Goal: Transaction & Acquisition: Obtain resource

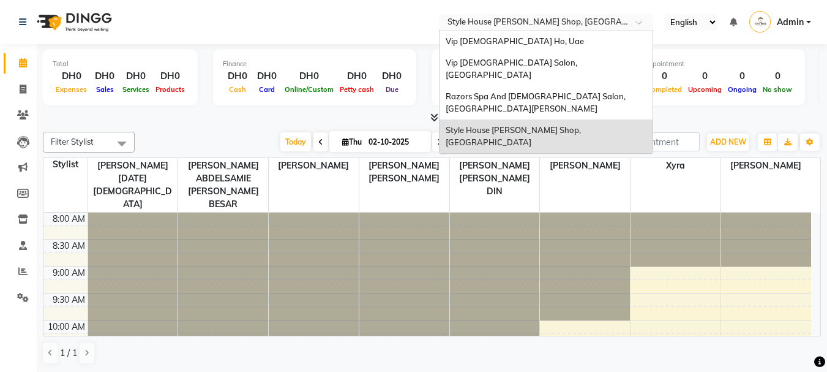
click at [518, 20] on input "text" at bounding box center [534, 23] width 178 height 12
click at [25, 253] on link "Staff" at bounding box center [18, 246] width 29 height 20
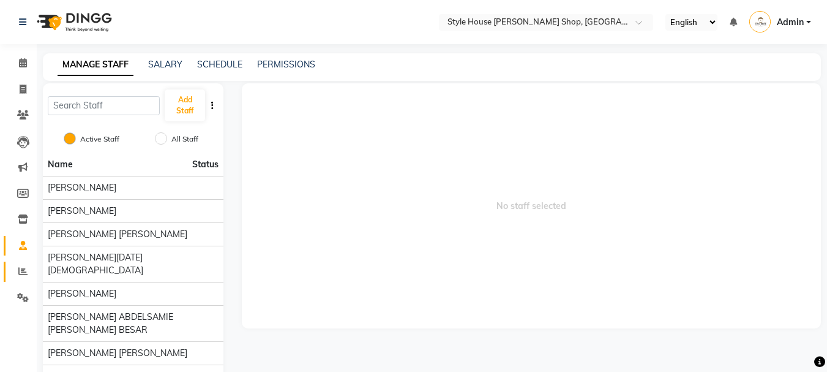
click at [18, 273] on icon at bounding box center [22, 270] width 9 height 9
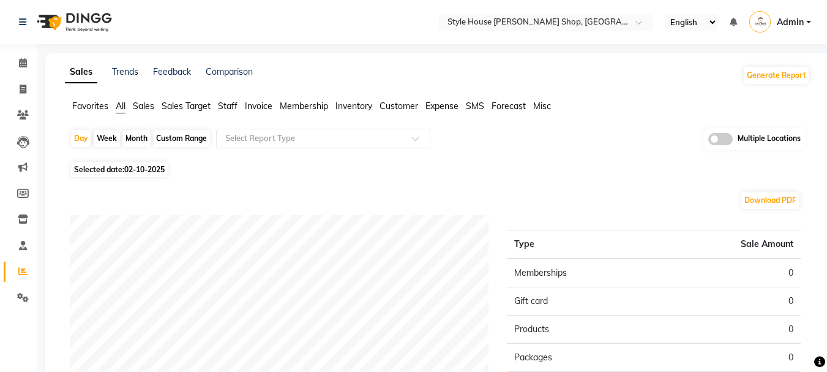
click at [108, 106] on span "Favorites" at bounding box center [90, 105] width 36 height 11
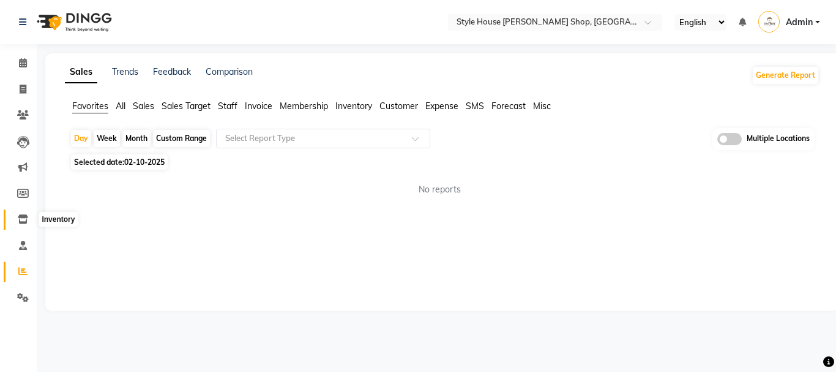
click at [20, 220] on icon at bounding box center [23, 218] width 10 height 9
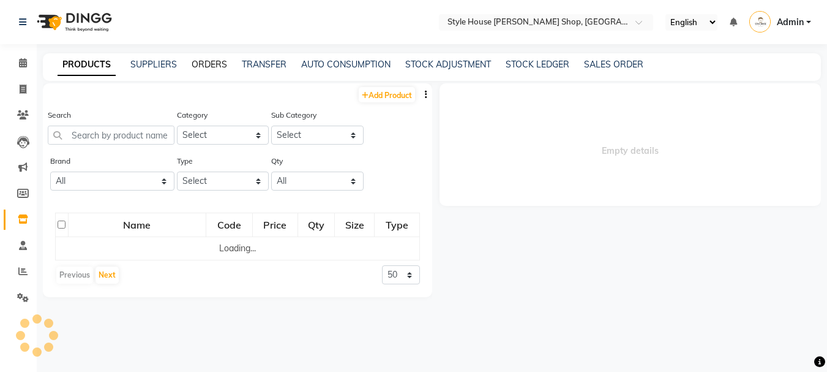
click at [209, 61] on link "ORDERS" at bounding box center [210, 64] width 36 height 11
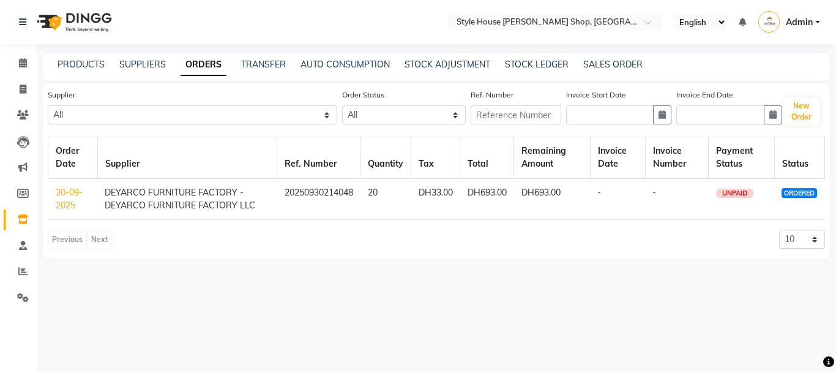
click at [71, 203] on link "30-09-2025" at bounding box center [69, 199] width 27 height 24
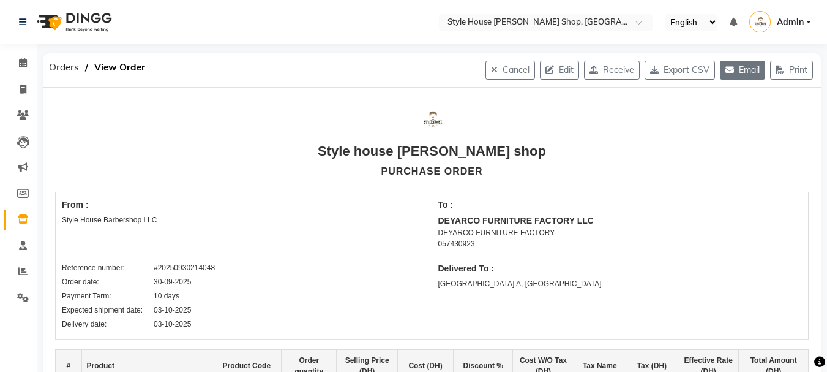
click at [733, 74] on button "Email" at bounding box center [742, 70] width 45 height 19
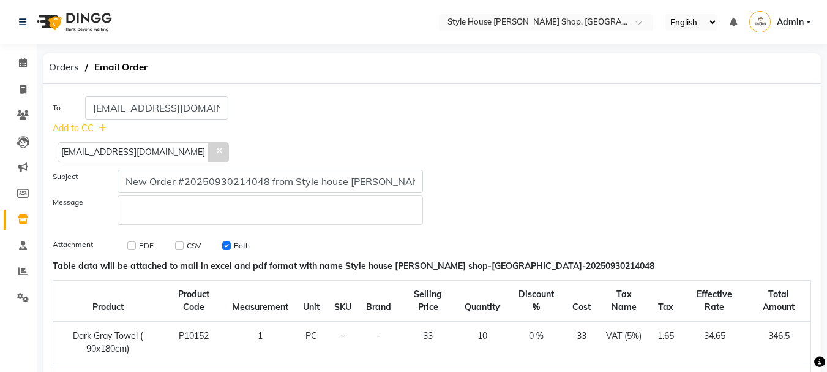
click at [118, 149] on span "[EMAIL_ADDRESS][DOMAIN_NAME]" at bounding box center [133, 152] width 151 height 20
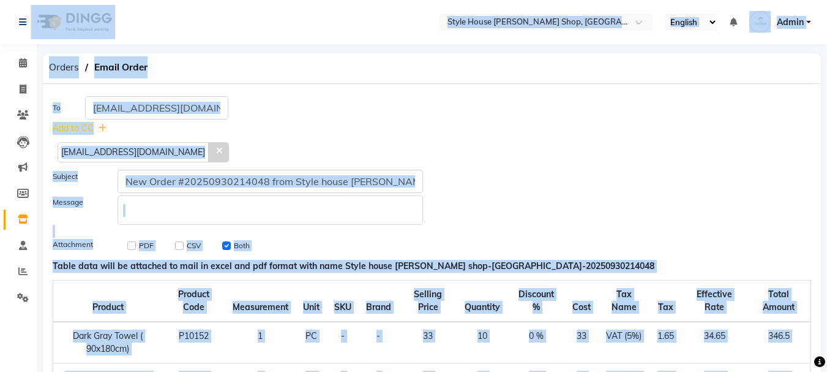
click at [118, 149] on span "[EMAIL_ADDRESS][DOMAIN_NAME]" at bounding box center [133, 152] width 151 height 20
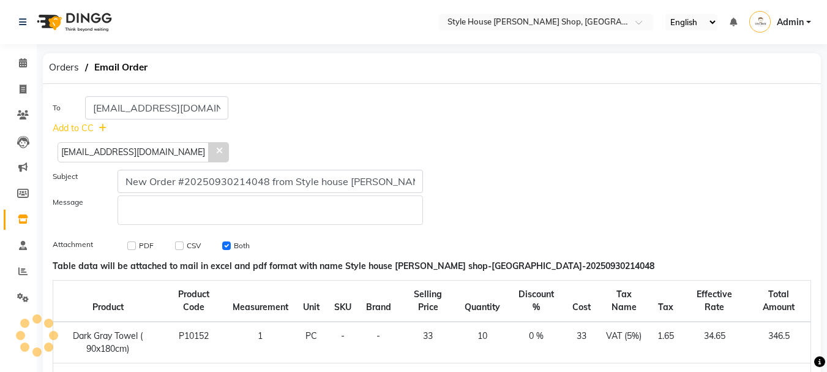
click at [125, 157] on span "[EMAIL_ADDRESS][DOMAIN_NAME]" at bounding box center [133, 152] width 151 height 20
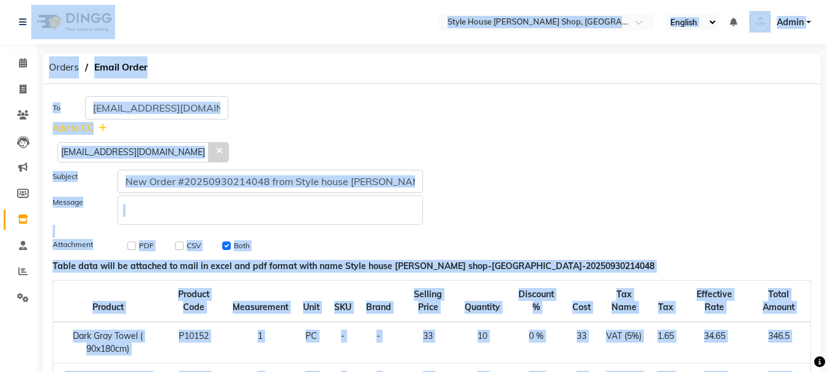
click at [125, 157] on span "[EMAIL_ADDRESS][DOMAIN_NAME]" at bounding box center [133, 152] width 151 height 20
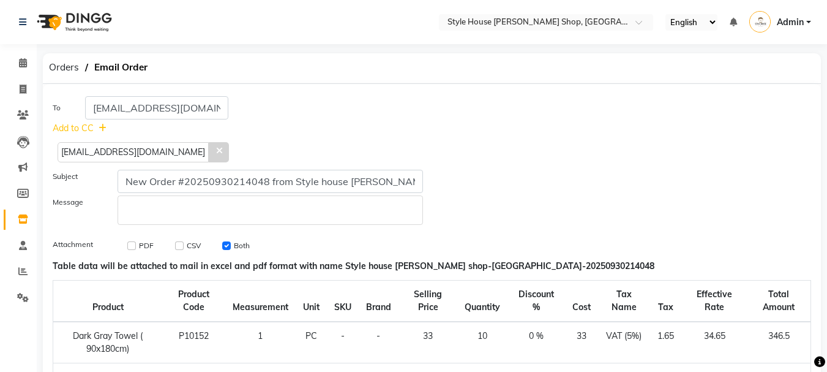
click at [216, 150] on icon at bounding box center [219, 150] width 6 height 9
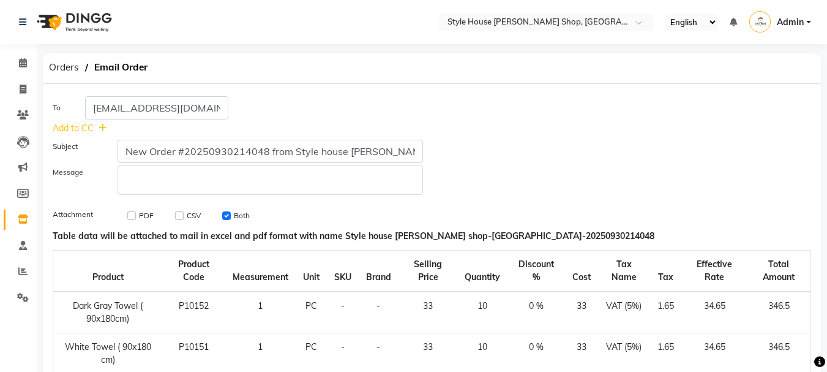
click at [96, 126] on div "Add to CC" at bounding box center [141, 128] width 176 height 13
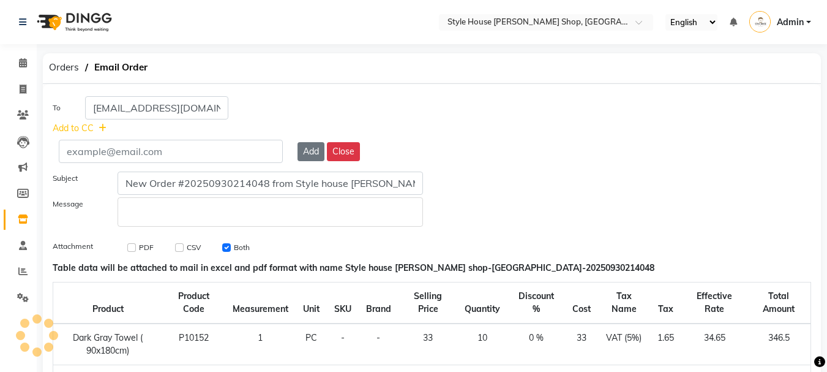
click at [89, 133] on span "Add to CC" at bounding box center [73, 128] width 41 height 13
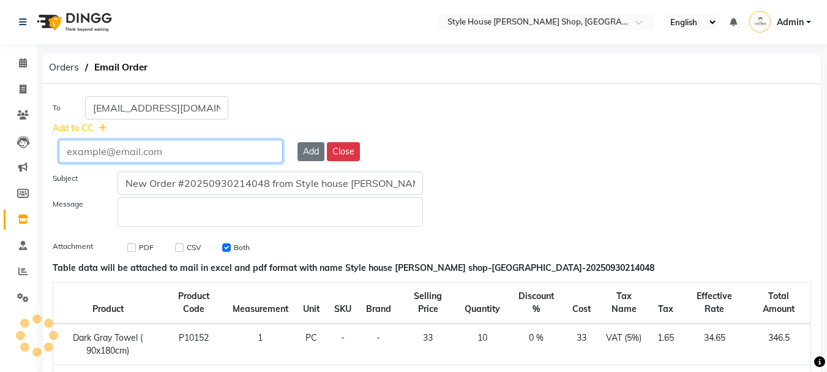
click at [166, 156] on input "text" at bounding box center [171, 151] width 224 height 23
type input "amin@deyarco.com"
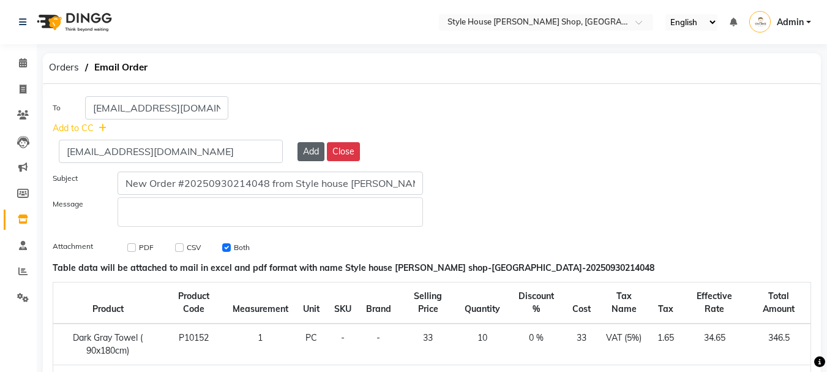
click at [311, 154] on button "Add" at bounding box center [311, 151] width 27 height 19
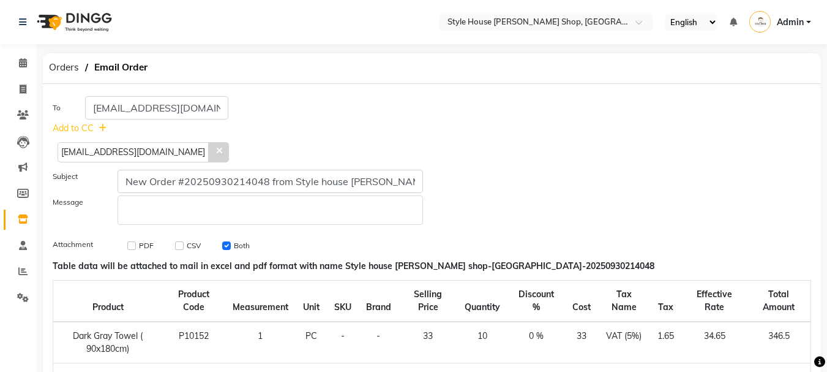
click at [93, 126] on span "Add to CC" at bounding box center [73, 128] width 41 height 13
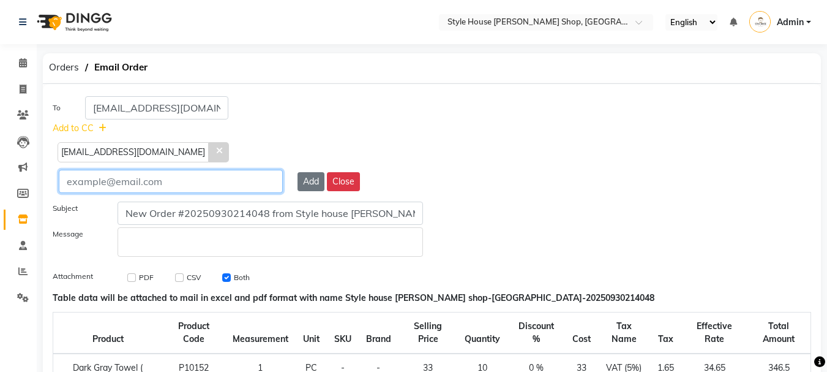
click at [131, 187] on input "text" at bounding box center [171, 181] width 224 height 23
type input "[PERSON_NAME][EMAIL_ADDRESS][DOMAIN_NAME]"
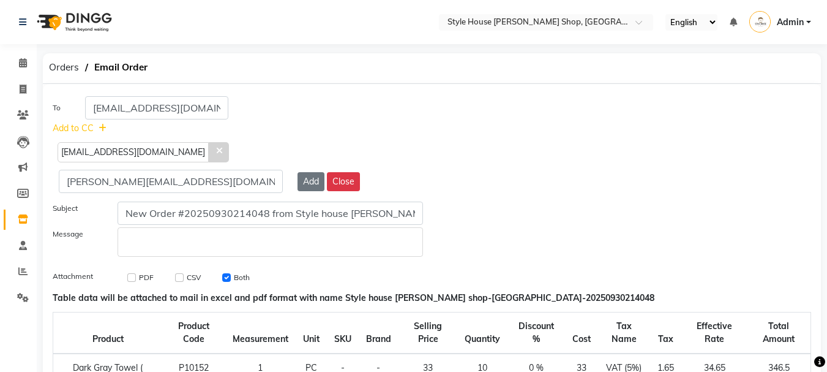
click at [303, 192] on div "yusuf@deyarco.com Add Close" at bounding box center [432, 181] width 746 height 23
click at [309, 187] on button "Add" at bounding box center [311, 181] width 27 height 19
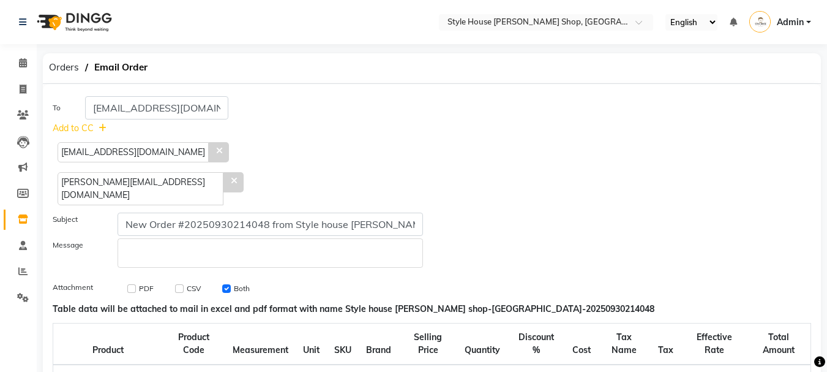
click at [99, 126] on icon at bounding box center [103, 128] width 8 height 9
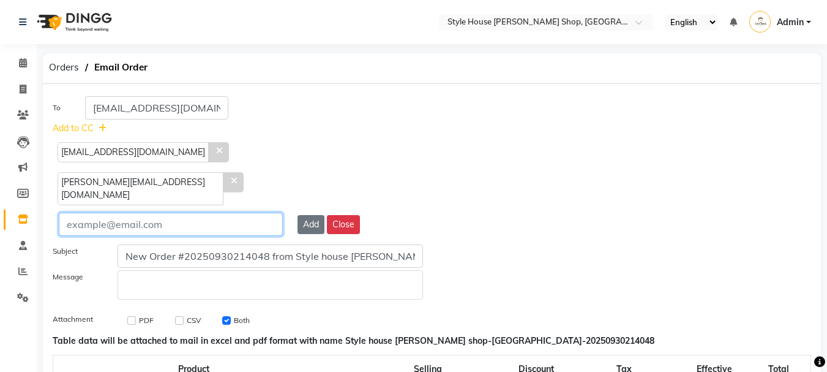
click at [123, 212] on input "text" at bounding box center [171, 223] width 224 height 23
type input "[EMAIL_ADDRESS][DOMAIN_NAME]"
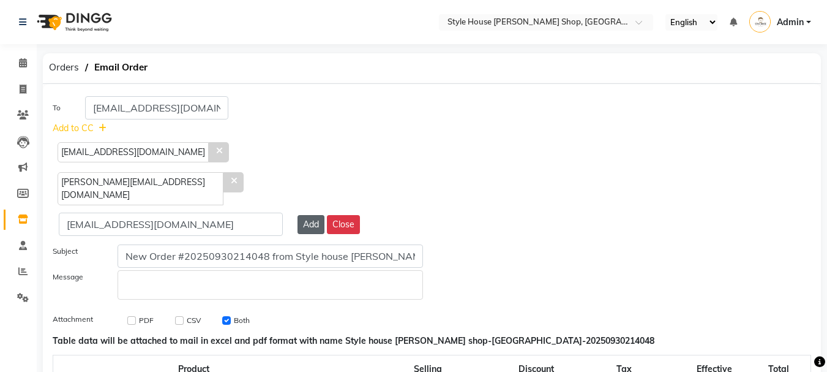
click at [312, 215] on button "Add" at bounding box center [311, 224] width 27 height 19
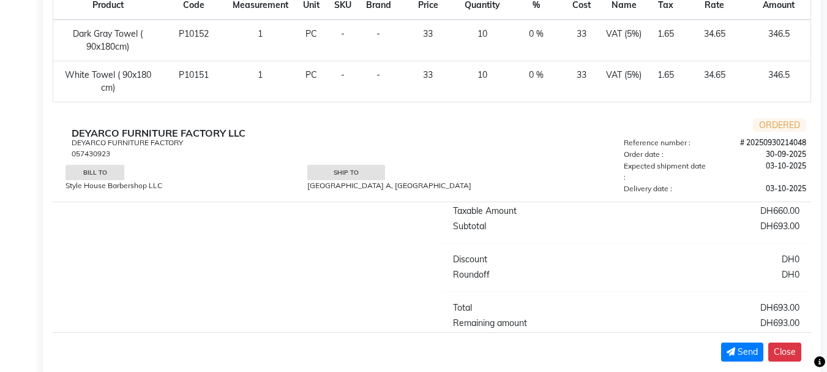
scroll to position [385, 0]
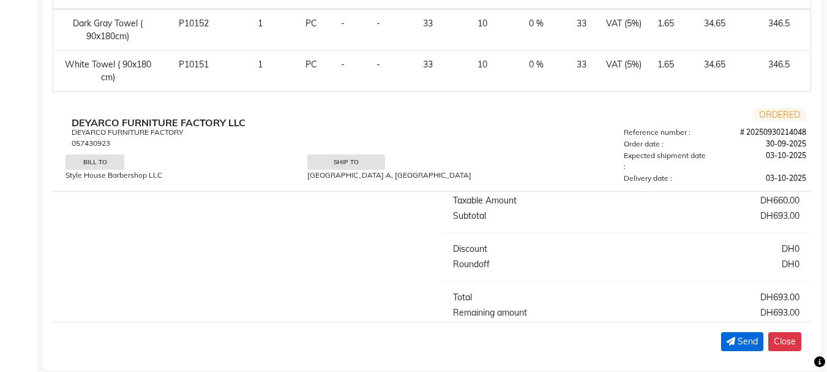
click at [742, 335] on span "Send" at bounding box center [748, 341] width 20 height 13
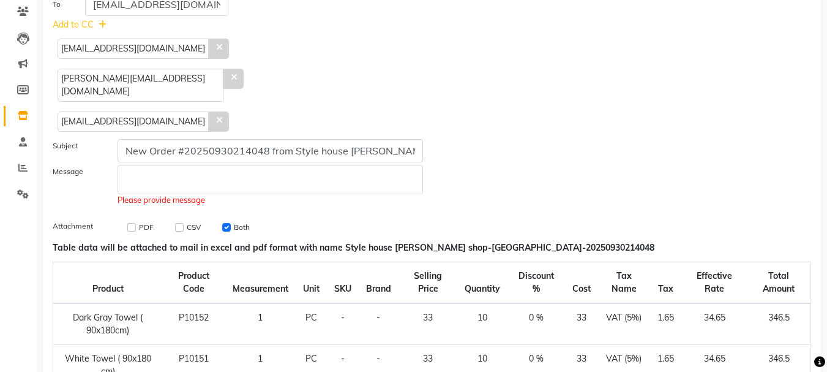
scroll to position [102, 0]
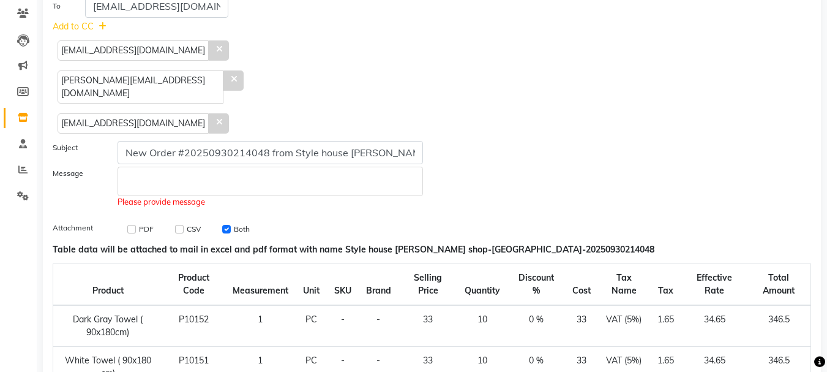
click at [261, 167] on div "Rich Text Editor, main" at bounding box center [271, 181] width 306 height 29
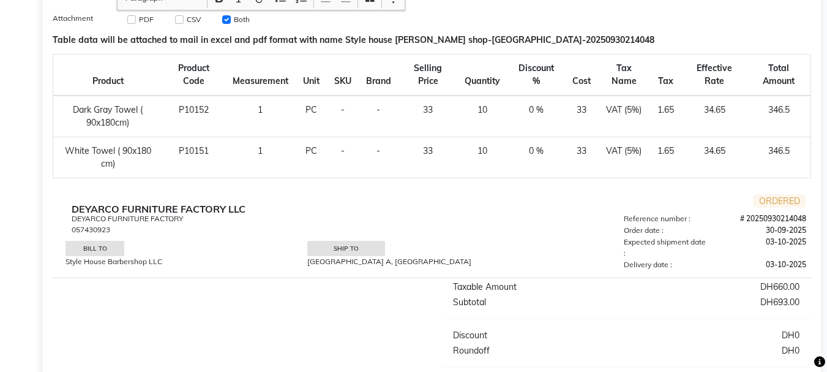
scroll to position [456, 0]
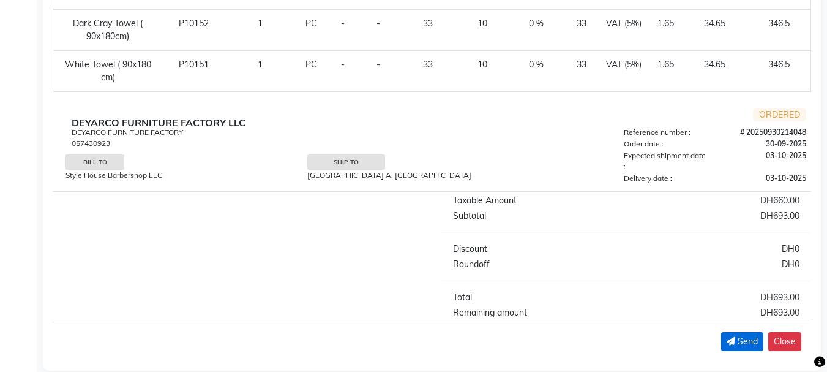
click at [746, 335] on span "Send" at bounding box center [748, 341] width 20 height 13
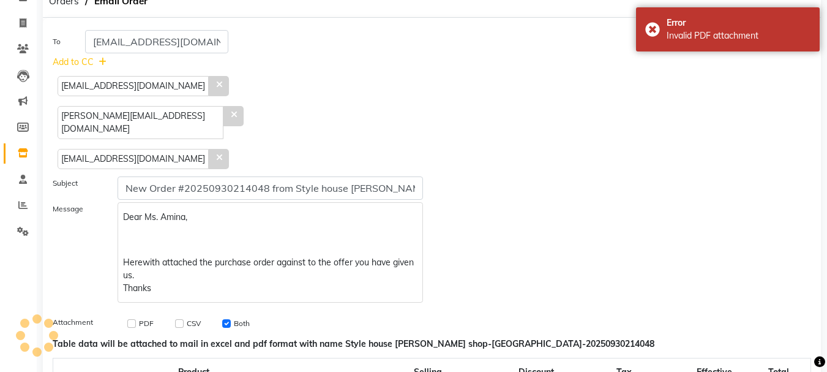
scroll to position [58, 0]
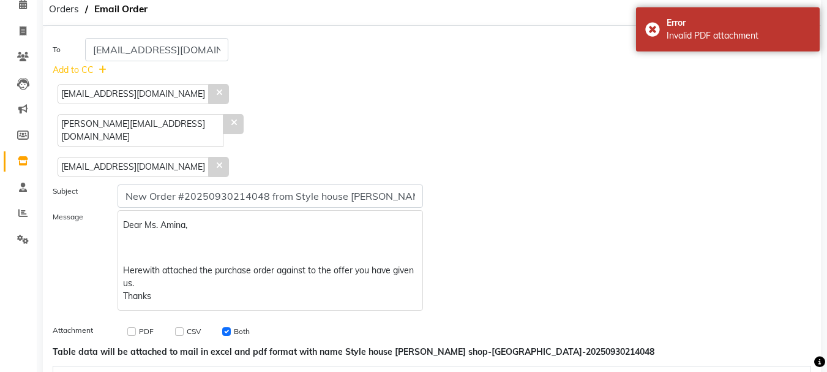
click at [137, 324] on div "PDF" at bounding box center [134, 331] width 39 height 15
click at [131, 327] on input "checkbox" at bounding box center [131, 331] width 9 height 9
checkbox input "true"
checkbox input "false"
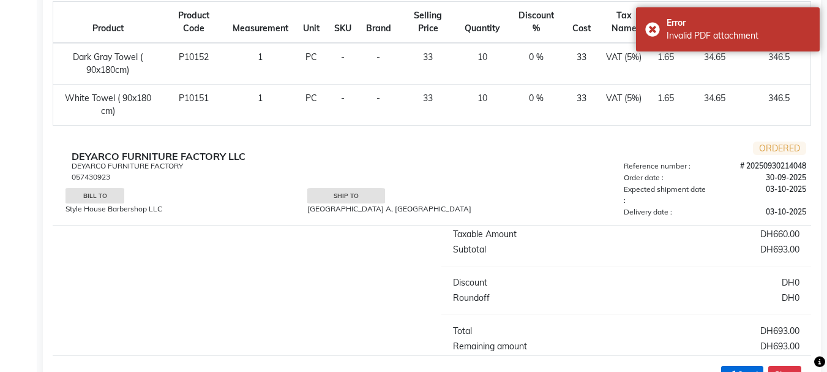
scroll to position [456, 0]
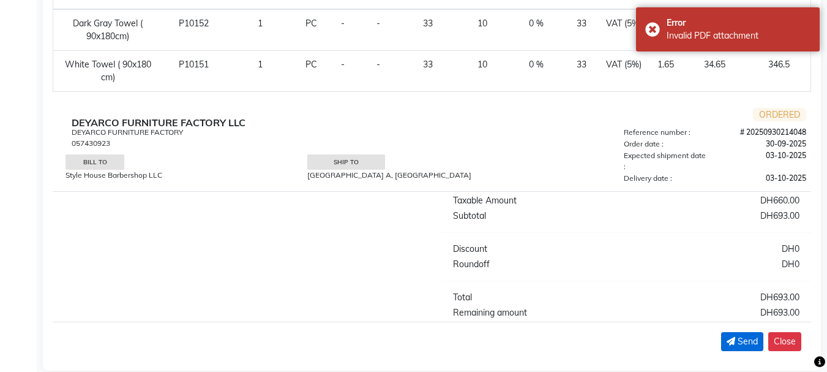
click at [745, 335] on span "Send" at bounding box center [748, 341] width 20 height 13
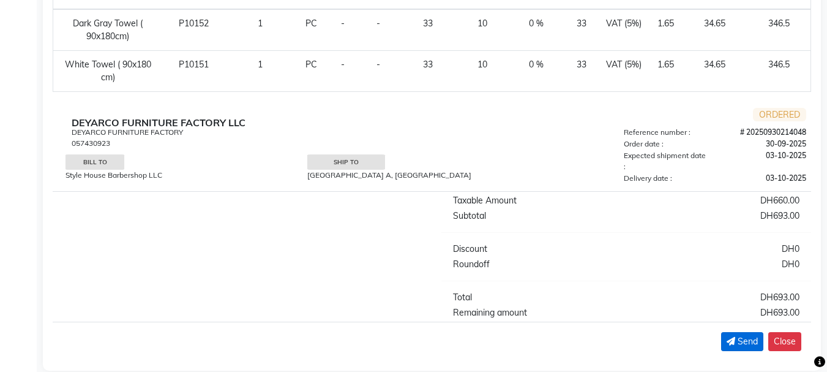
click at [735, 335] on div "Send" at bounding box center [742, 341] width 31 height 13
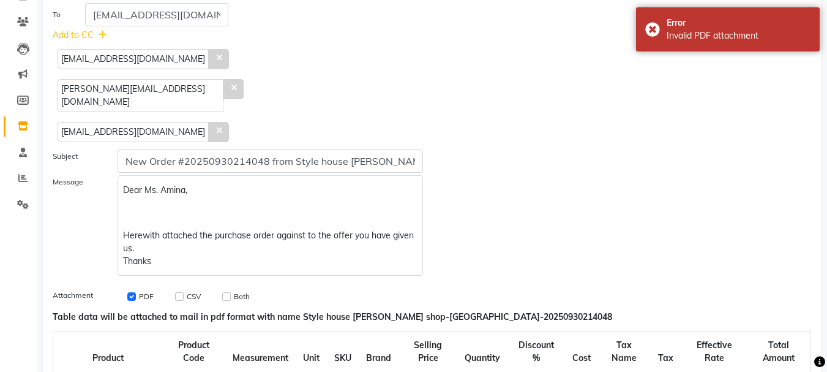
scroll to position [0, 0]
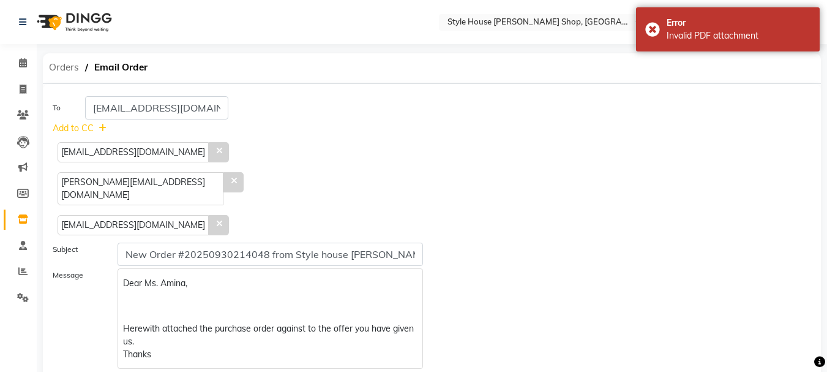
click at [57, 67] on span "Orders" at bounding box center [64, 67] width 42 height 22
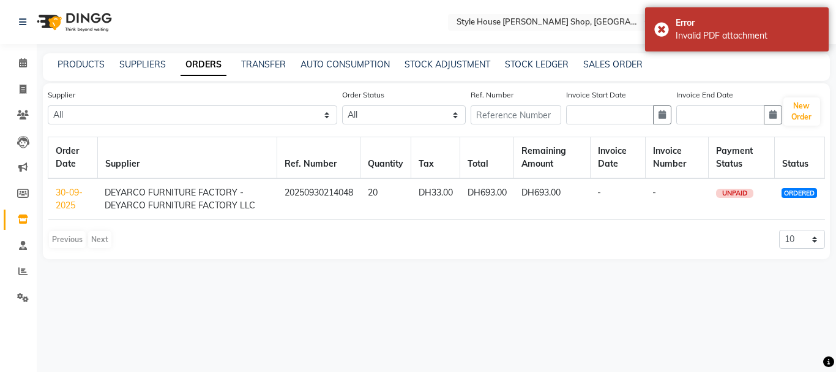
click at [66, 199] on td "30-09-2025" at bounding box center [73, 199] width 50 height 42
click at [67, 195] on link "30-09-2025" at bounding box center [69, 199] width 27 height 24
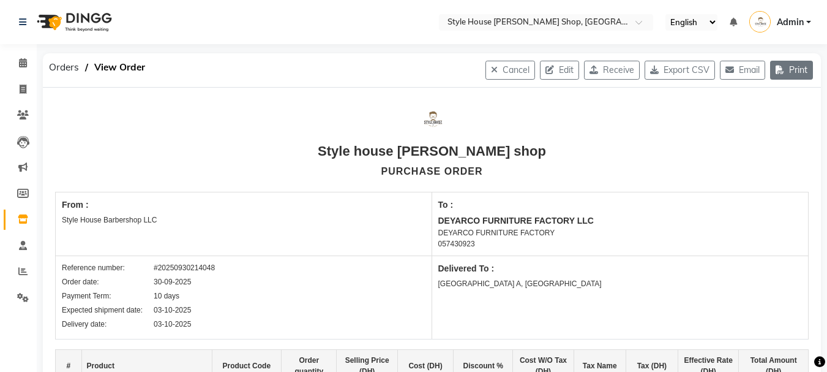
click at [781, 66] on icon "button" at bounding box center [782, 70] width 13 height 9
click at [560, 15] on div "Select Location × Style House Barber Shop, Khalifa City" at bounding box center [546, 22] width 214 height 17
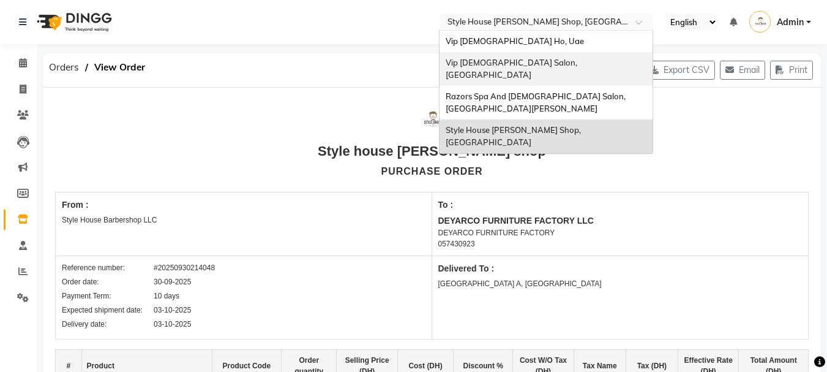
click at [507, 68] on div "Vip [DEMOGRAPHIC_DATA] Salon, [GEOGRAPHIC_DATA]" at bounding box center [546, 69] width 213 height 34
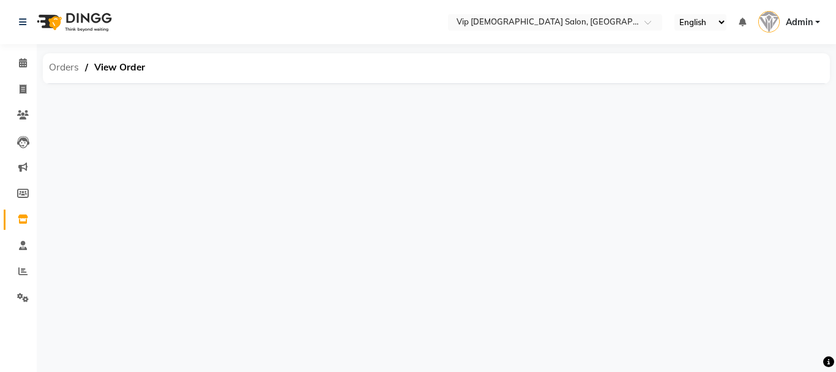
click at [64, 73] on span "Orders" at bounding box center [64, 67] width 42 height 22
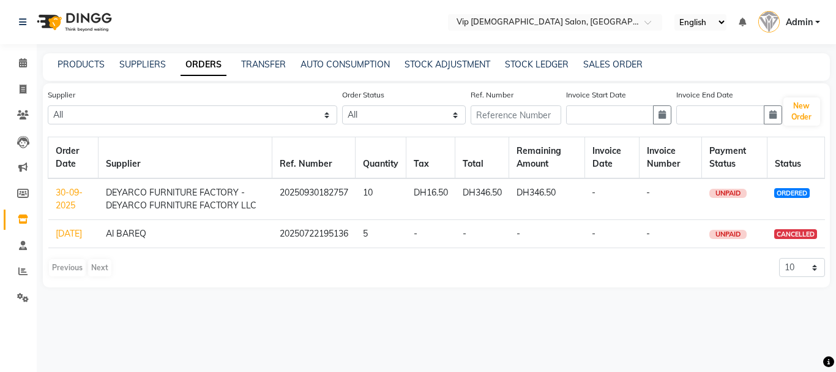
click at [64, 194] on link "30-09-2025" at bounding box center [69, 199] width 27 height 24
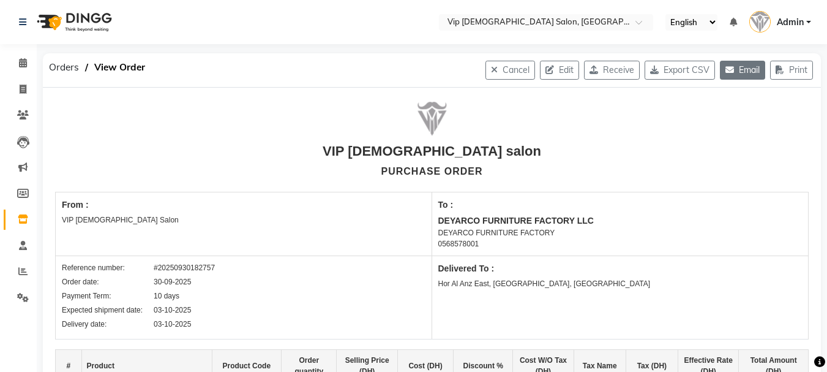
click at [740, 73] on button "Email" at bounding box center [742, 70] width 45 height 19
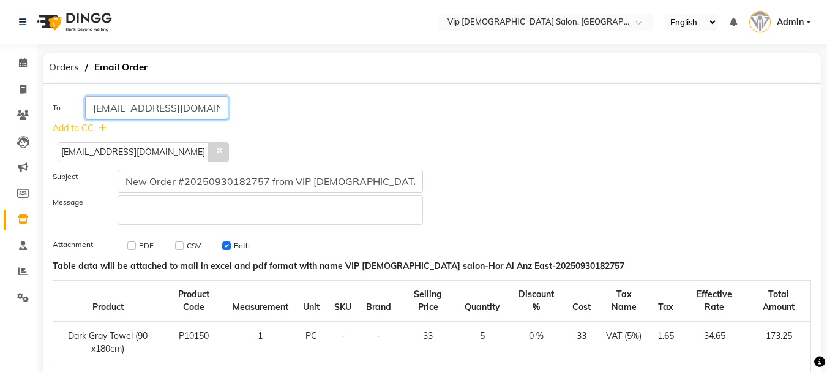
click at [151, 105] on input "[EMAIL_ADDRESS][DOMAIN_NAME]" at bounding box center [156, 107] width 143 height 23
click at [249, 109] on div "To [EMAIL_ADDRESS][DOMAIN_NAME]" at bounding box center [237, 107] width 389 height 23
drag, startPoint x: 189, startPoint y: 107, endPoint x: 47, endPoint y: 104, distance: 142.7
click at [47, 104] on div "To [EMAIL_ADDRESS][DOMAIN_NAME]" at bounding box center [237, 107] width 389 height 23
paste input "Sales02@d"
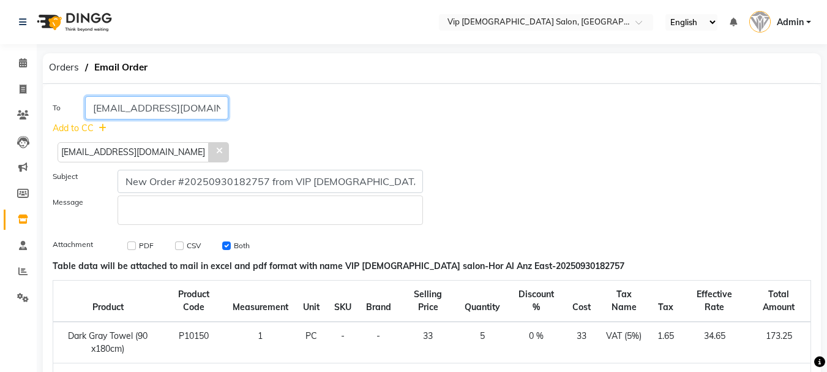
type input "[EMAIL_ADDRESS][DOMAIN_NAME]"
click at [120, 151] on span "[EMAIL_ADDRESS][DOMAIN_NAME]" at bounding box center [133, 152] width 151 height 20
click at [216, 152] on icon at bounding box center [219, 150] width 6 height 9
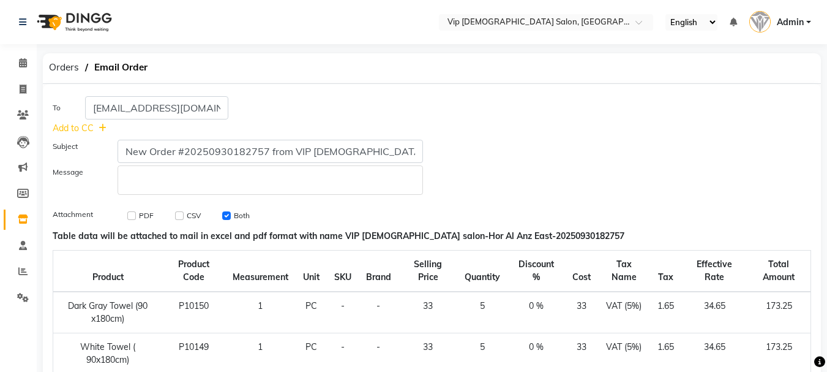
click at [89, 127] on span "Add to CC" at bounding box center [73, 128] width 41 height 13
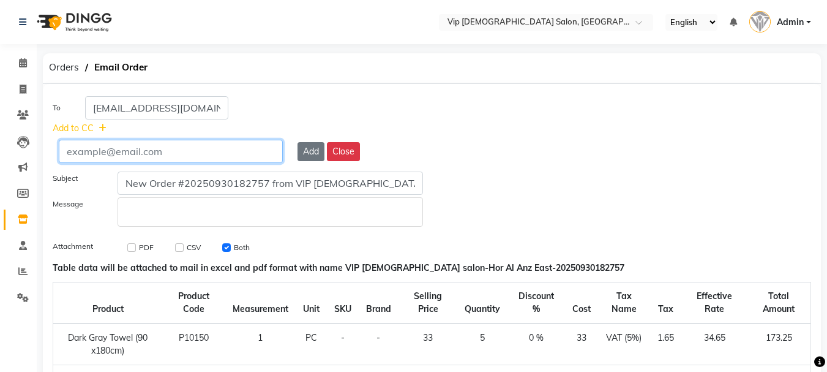
click at [148, 156] on input "text" at bounding box center [171, 151] width 224 height 23
paste input "[EMAIL_ADDRESS][DOMAIN_NAME]"
type input "[EMAIL_ADDRESS][DOMAIN_NAME]"
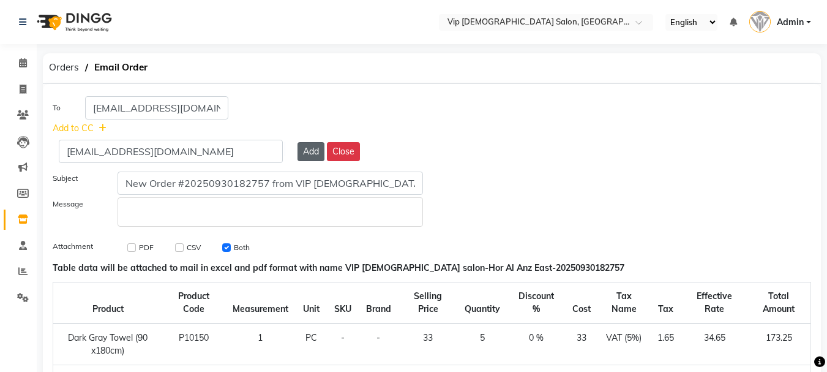
click at [304, 154] on button "Add" at bounding box center [311, 151] width 27 height 19
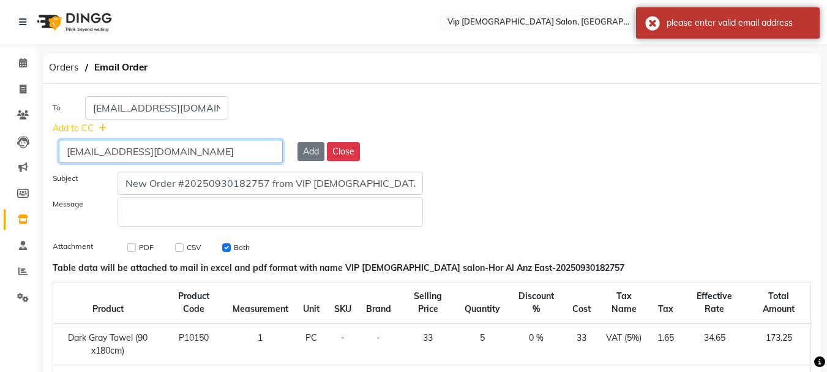
click at [247, 158] on input "[EMAIL_ADDRESS][DOMAIN_NAME]" at bounding box center [171, 151] width 224 height 23
type input "[EMAIL_ADDRESS][DOMAIN_NAME]"
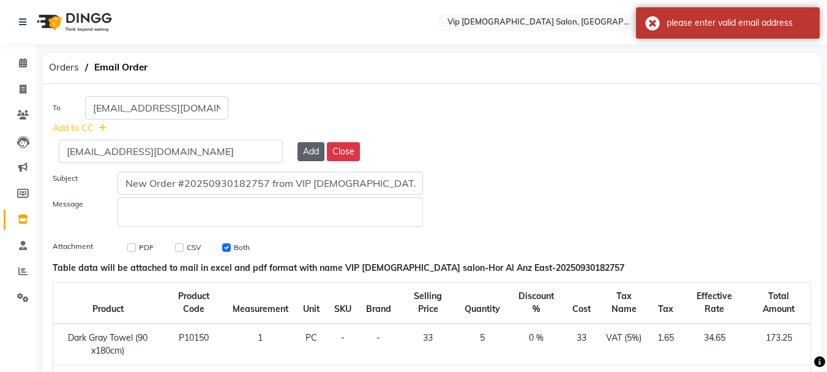
click at [313, 159] on button "Add" at bounding box center [311, 151] width 27 height 19
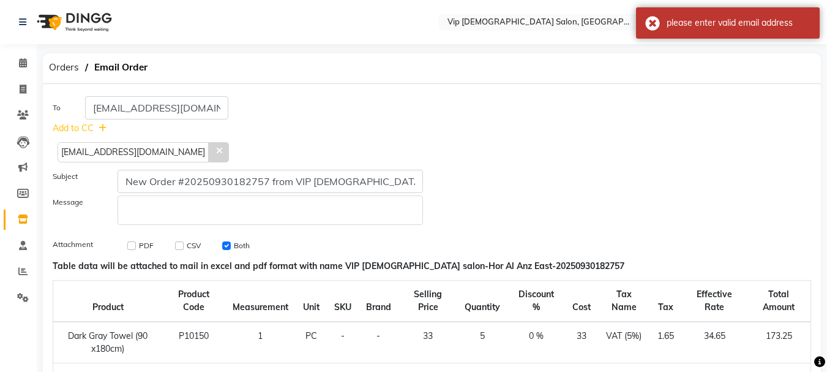
click at [72, 126] on span "Add to CC" at bounding box center [73, 128] width 41 height 13
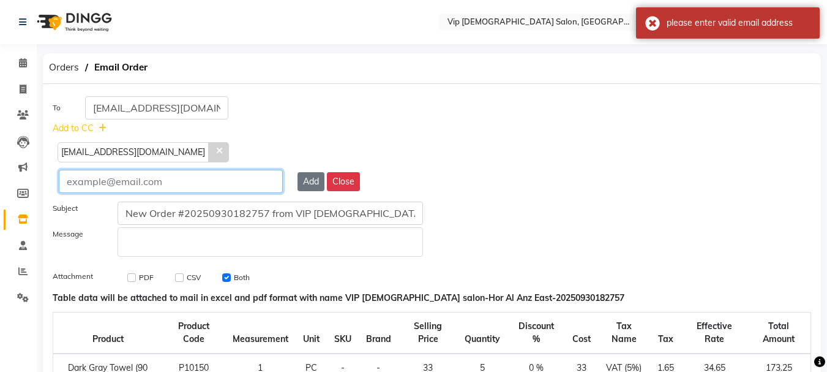
click at [151, 174] on input "text" at bounding box center [171, 181] width 224 height 23
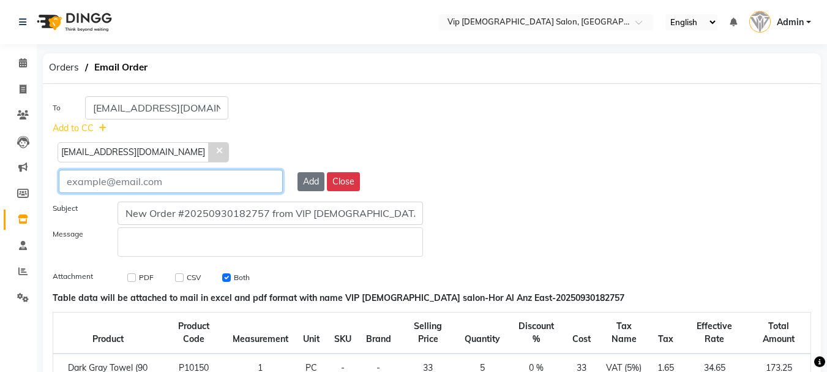
paste input "[PERSON_NAME][EMAIL_ADDRESS][DOMAIN_NAME]"
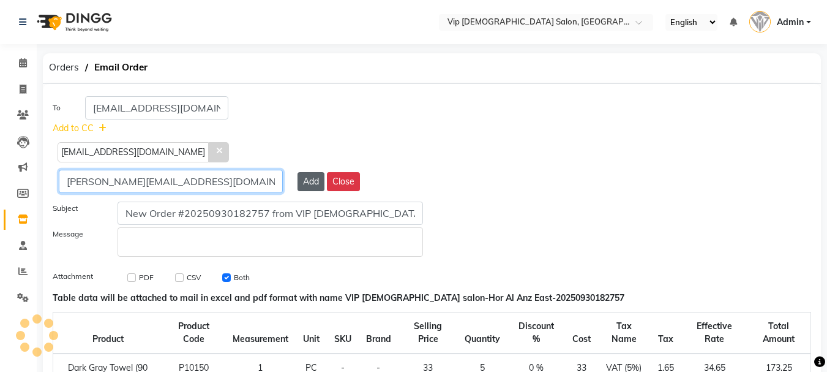
type input "[PERSON_NAME][EMAIL_ADDRESS][DOMAIN_NAME]"
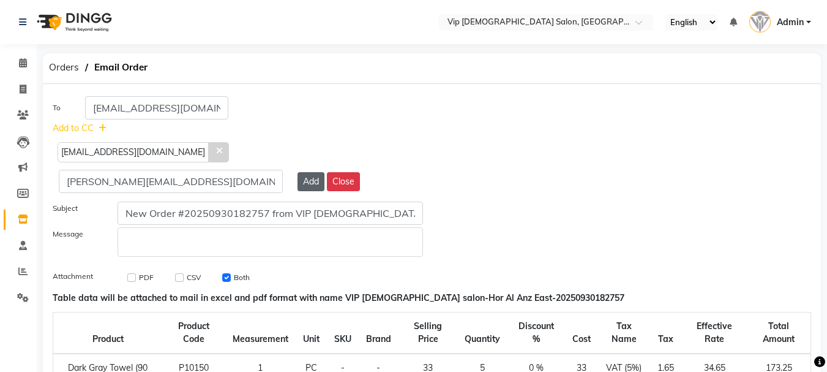
click at [315, 180] on button "Add" at bounding box center [311, 181] width 27 height 19
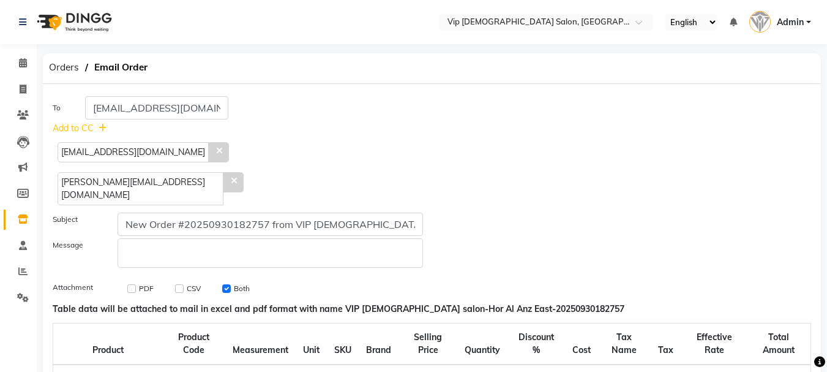
click at [102, 130] on icon at bounding box center [103, 128] width 8 height 9
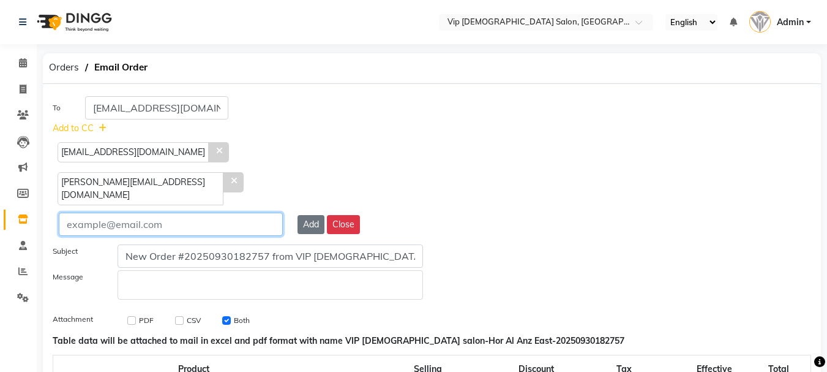
click at [164, 212] on input "text" at bounding box center [171, 223] width 224 height 23
paste input "[EMAIL_ADDRESS][DOMAIN_NAME]"
type input "[EMAIL_ADDRESS][DOMAIN_NAME]"
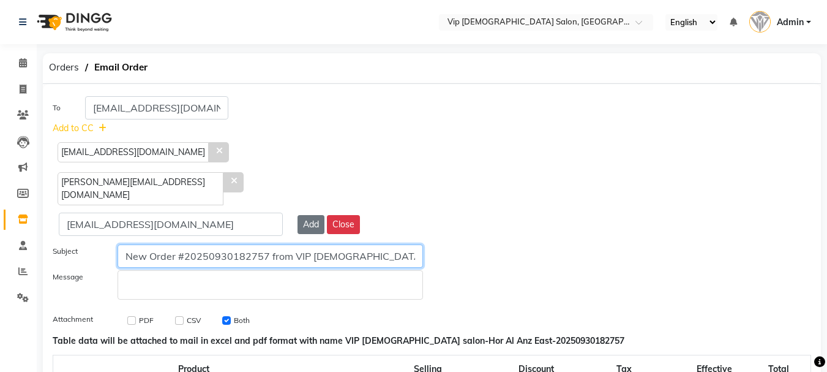
click at [214, 244] on input "New Order #20250930182757 from VIP [DEMOGRAPHIC_DATA] salon" at bounding box center [271, 255] width 306 height 23
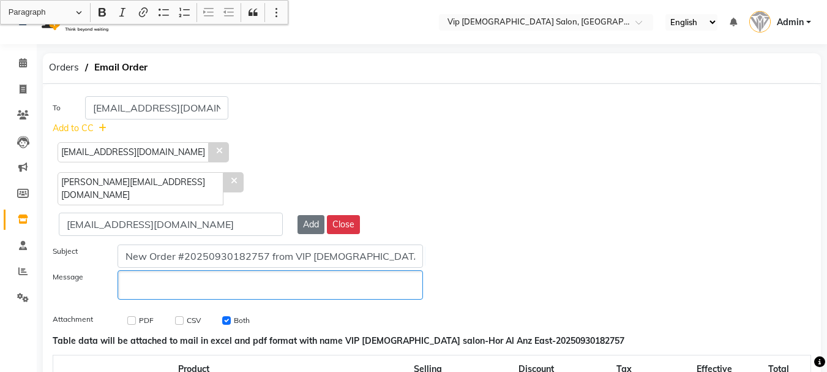
click at [174, 279] on p "Rich Text Editor, main" at bounding box center [270, 285] width 294 height 13
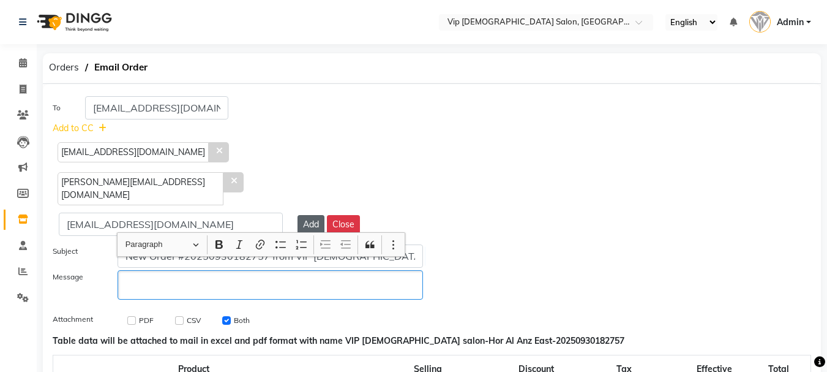
click at [301, 215] on button "Add" at bounding box center [311, 224] width 27 height 19
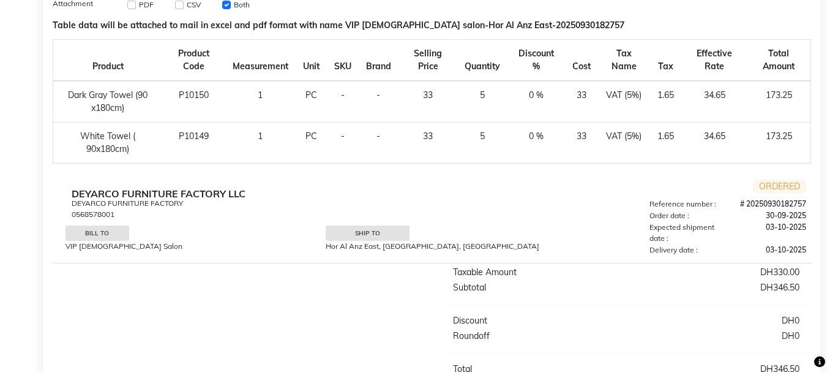
scroll to position [397, 0]
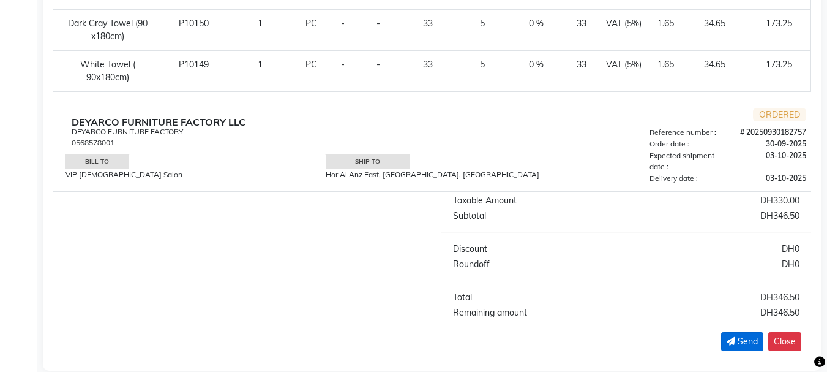
click at [731, 335] on div "Send" at bounding box center [742, 341] width 31 height 13
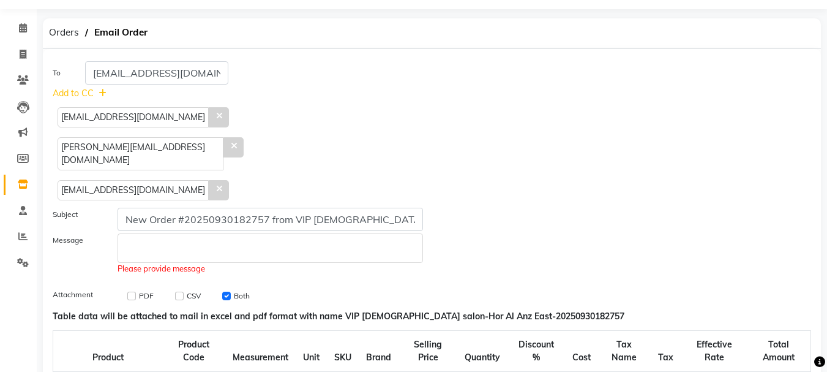
scroll to position [37, 0]
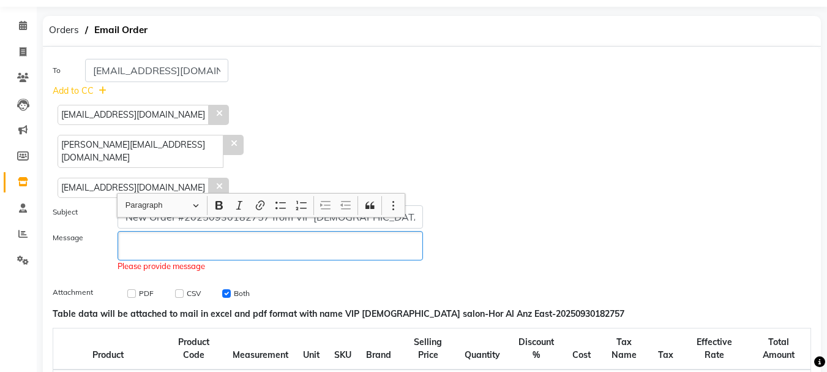
click at [266, 239] on p "Rich Text Editor, main" at bounding box center [270, 245] width 294 height 13
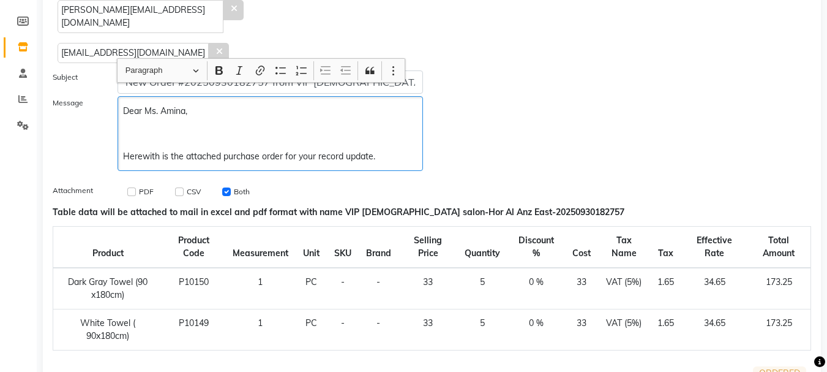
scroll to position [430, 0]
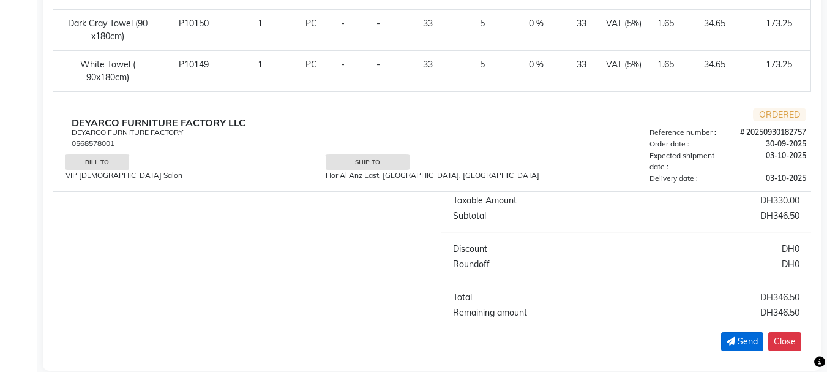
click at [745, 335] on span "Send" at bounding box center [748, 341] width 20 height 13
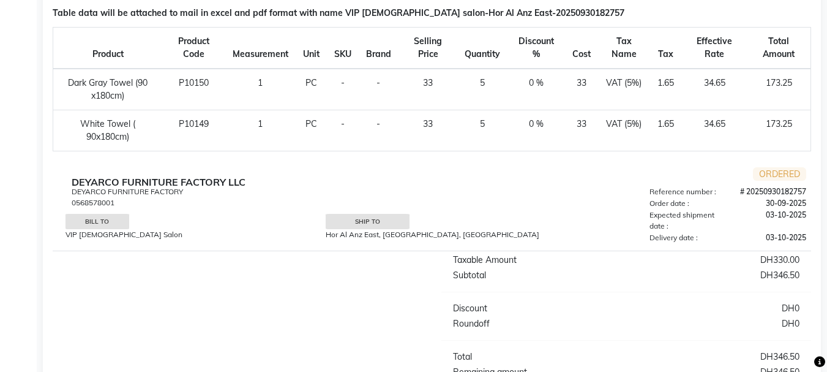
scroll to position [0, 0]
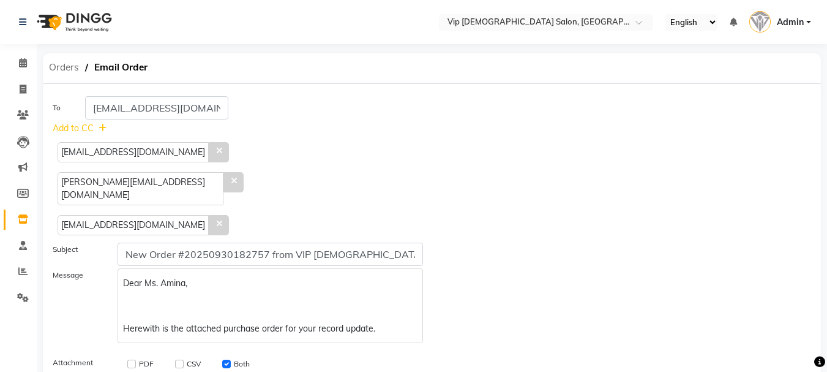
click at [65, 69] on span "Orders" at bounding box center [64, 67] width 42 height 22
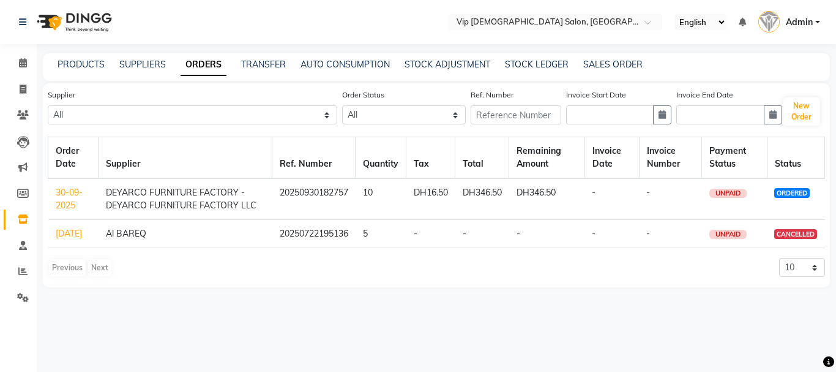
click at [64, 206] on link "30-09-2025" at bounding box center [69, 199] width 27 height 24
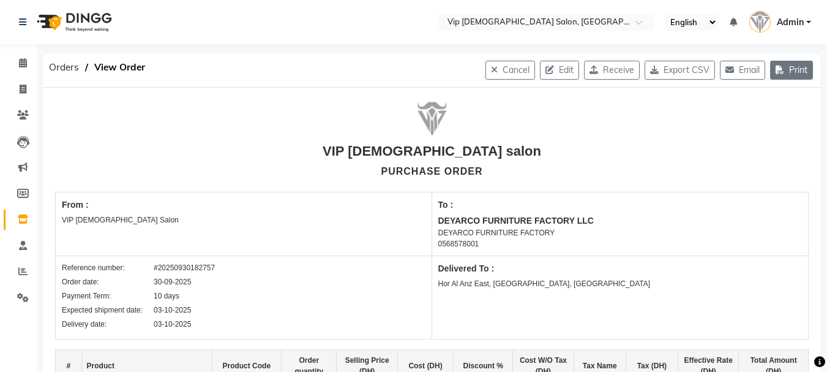
click at [786, 73] on icon "button" at bounding box center [782, 70] width 13 height 9
